Goal: Task Accomplishment & Management: Use online tool/utility

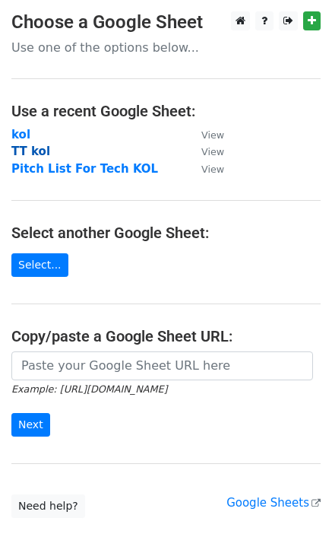
click at [37, 153] on strong "TT kol" at bounding box center [30, 152] width 39 height 14
click at [34, 151] on strong "TT kol" at bounding box center [30, 152] width 39 height 14
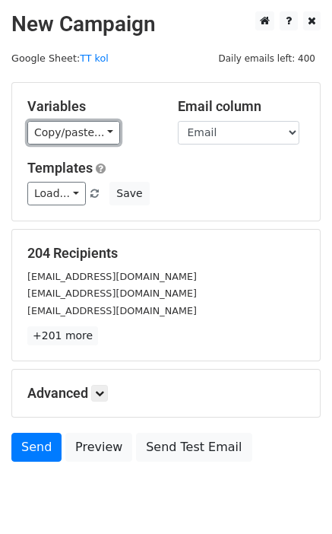
click at [81, 127] on link "Copy/paste..." at bounding box center [73, 133] width 93 height 24
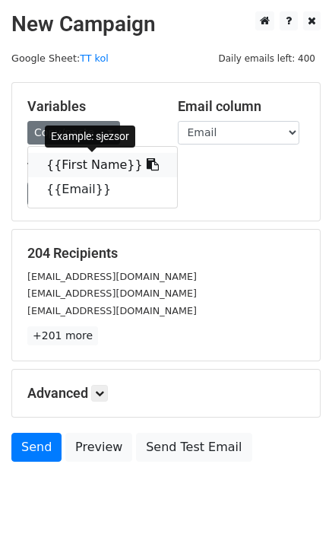
click at [78, 161] on link "{{First Name}}" at bounding box center [102, 165] width 149 height 24
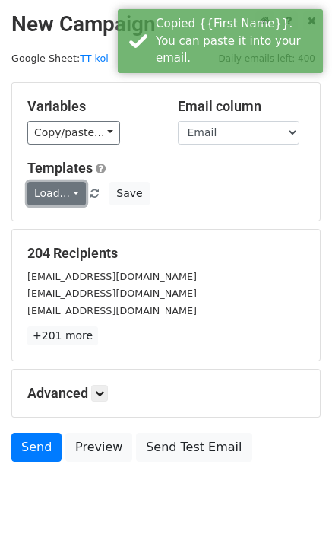
click at [59, 195] on link "Load..." at bounding box center [56, 194] width 59 height 24
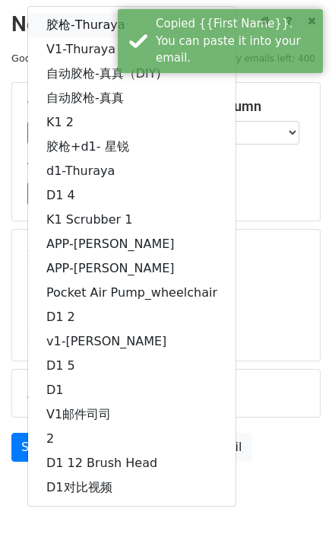
click at [88, 22] on link "胶枪-Thuraya" at bounding box center [132, 25] width 208 height 24
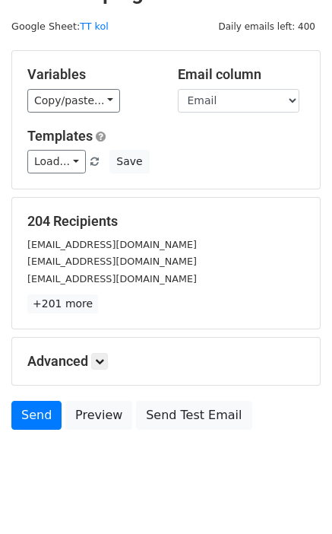
scroll to position [57, 0]
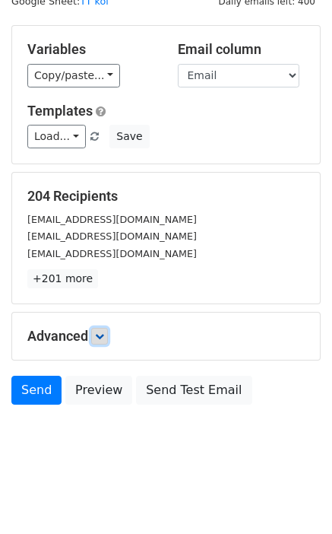
click at [100, 335] on icon at bounding box center [99, 336] width 9 height 9
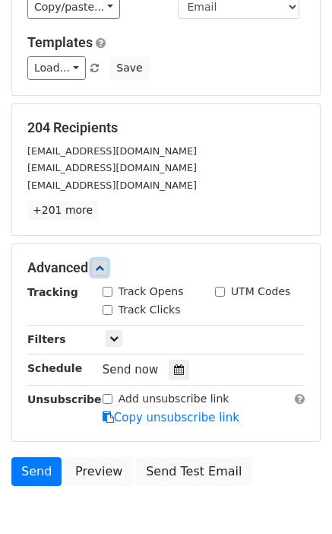
scroll to position [191, 0]
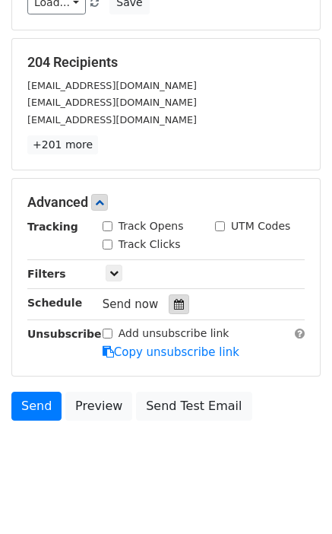
click at [170, 313] on div at bounding box center [179, 304] width 21 height 20
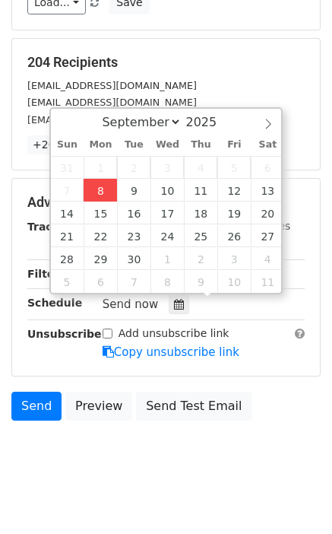
type input "2025-09-08 17:32"
type input "05"
type input "32"
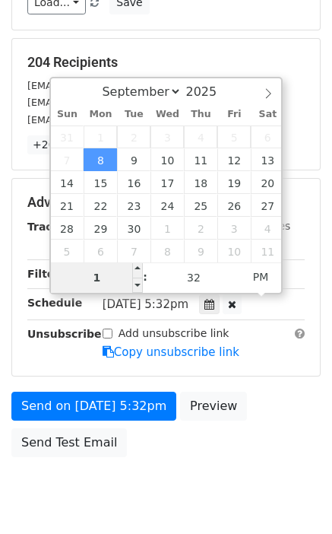
type input "11"
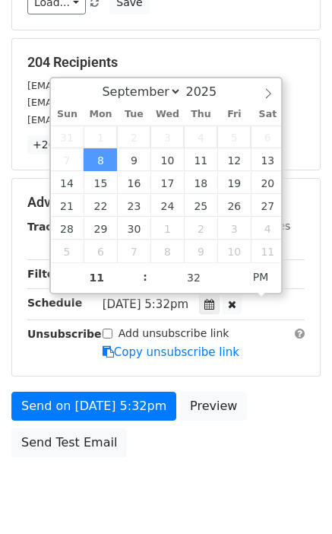
type input "2025-09-08 23:32"
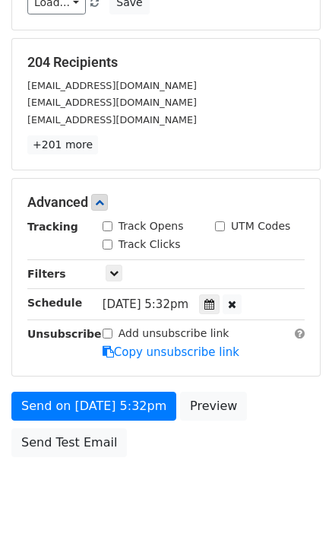
click at [283, 392] on div "Send on Sep 8 at 5:32pm Preview Send Test Email" at bounding box center [166, 428] width 332 height 73
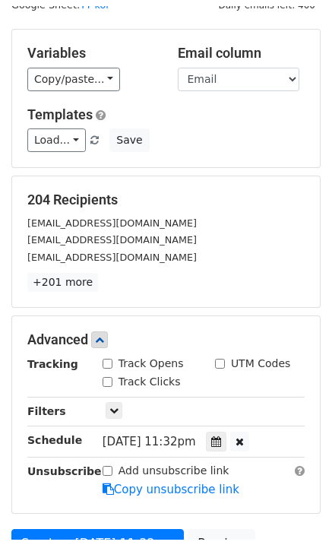
scroll to position [0, 0]
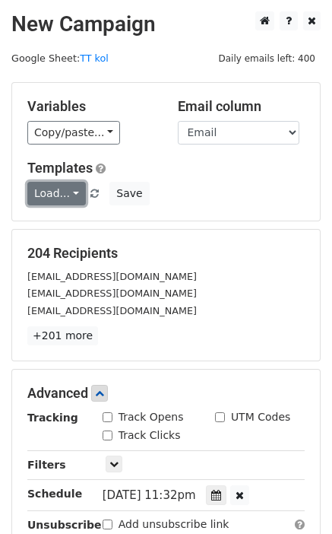
click at [71, 200] on link "Load..." at bounding box center [56, 194] width 59 height 24
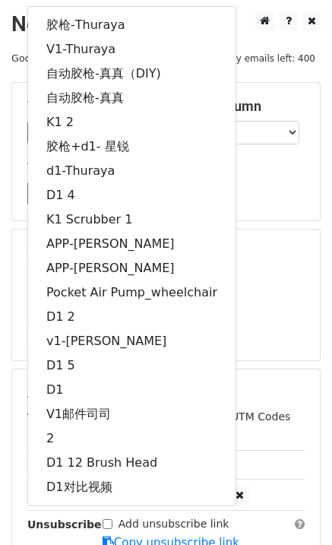
click at [329, 197] on main "New Campaign Daily emails left: 400 Google Sheet: TT kol Variables Copy/paste..…" at bounding box center [166, 333] width 332 height 644
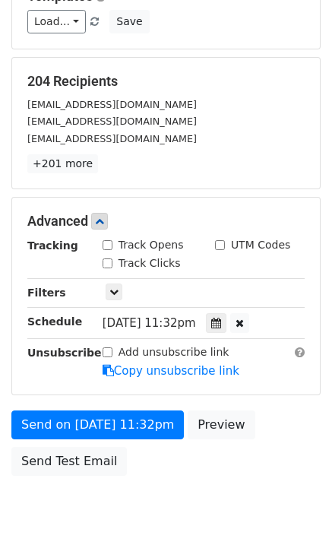
scroll to position [230, 0]
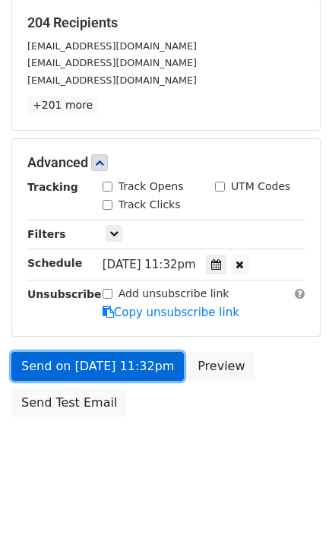
click at [97, 365] on link "Send on Sep 8 at 11:32pm" at bounding box center [97, 366] width 173 height 29
